Goal: Task Accomplishment & Management: Use online tool/utility

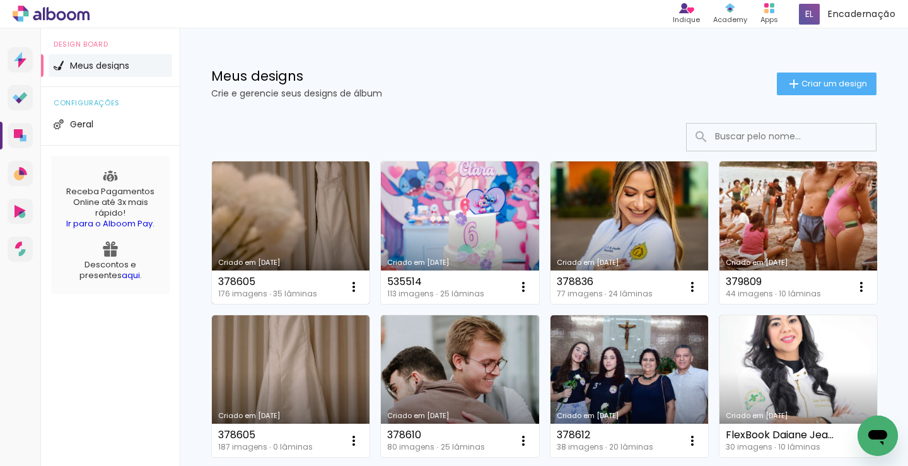
click at [260, 223] on link "Criado em [DATE]" at bounding box center [291, 232] width 158 height 142
